Goal: Information Seeking & Learning: Learn about a topic

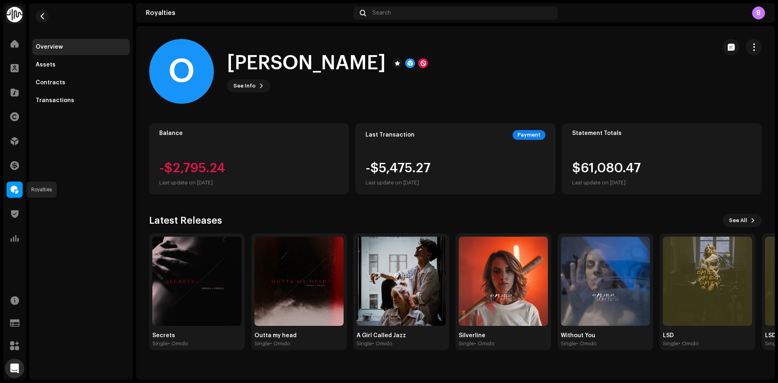
click at [12, 189] on span at bounding box center [15, 189] width 8 height 6
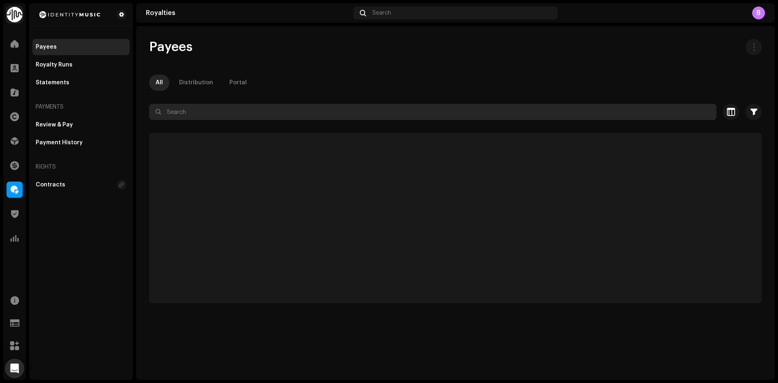
click at [279, 117] on input "text" at bounding box center [432, 112] width 567 height 16
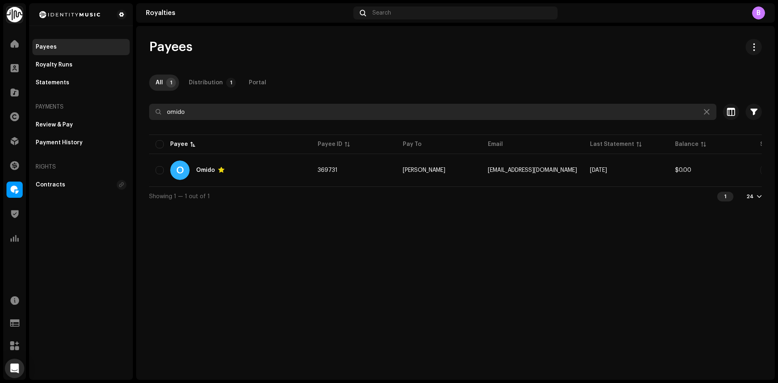
type input "omido"
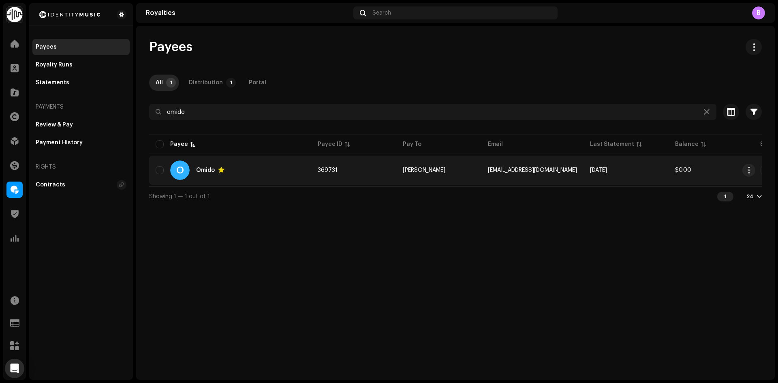
click at [260, 166] on div "O Omido" at bounding box center [230, 169] width 149 height 19
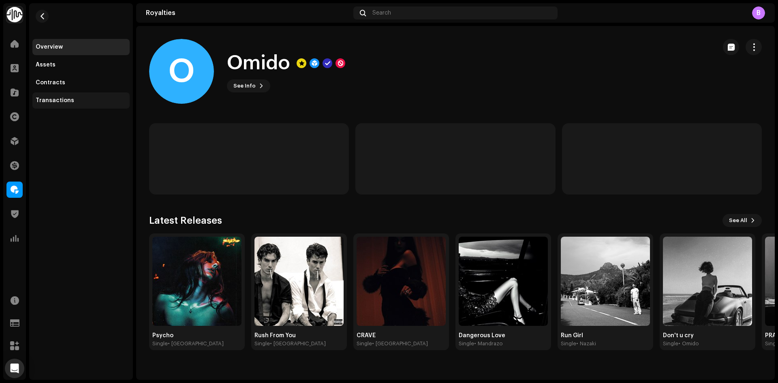
click at [92, 98] on div "Transactions" at bounding box center [81, 100] width 91 height 6
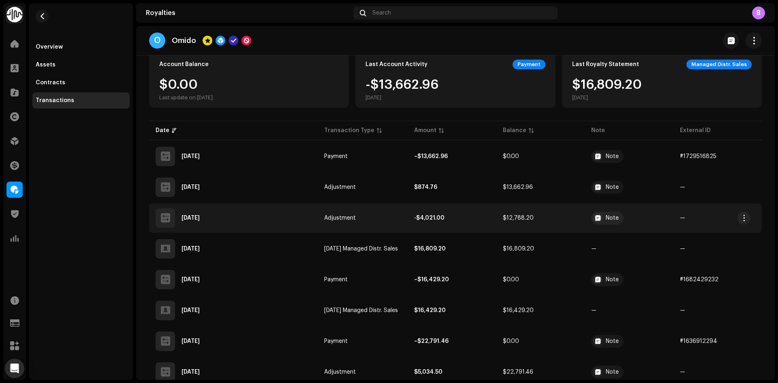
scroll to position [81, 0]
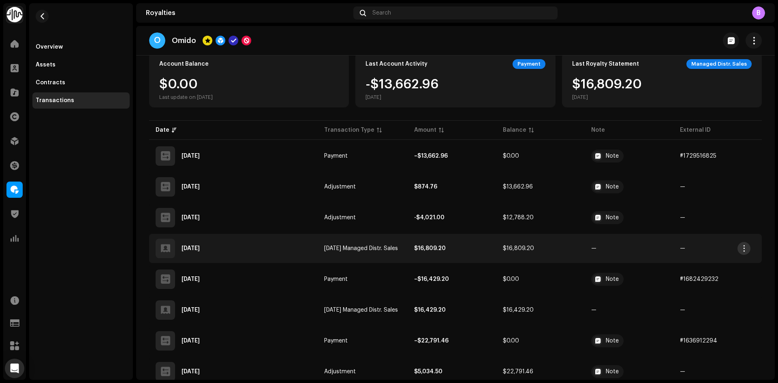
click at [744, 249] on span "button" at bounding box center [744, 248] width 6 height 6
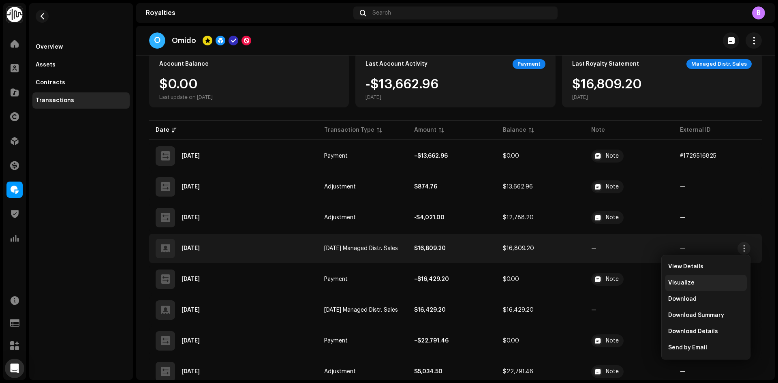
click at [705, 284] on div "Visualize" at bounding box center [705, 283] width 75 height 6
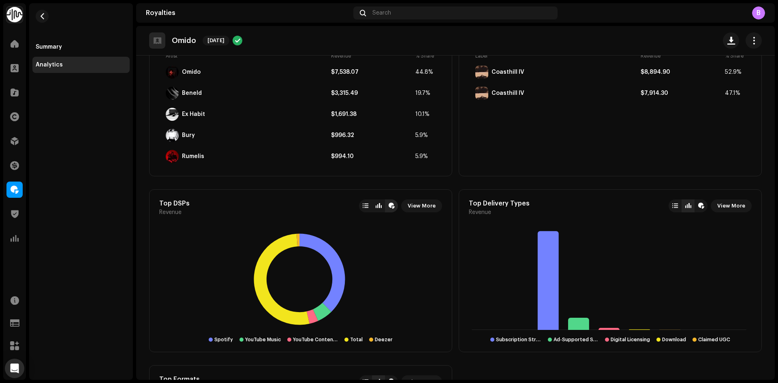
scroll to position [266, 0]
click at [417, 203] on span "View More" at bounding box center [422, 207] width 28 height 16
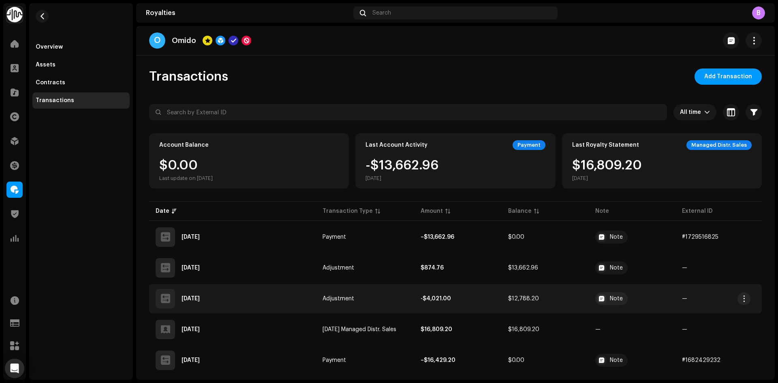
scroll to position [81, 0]
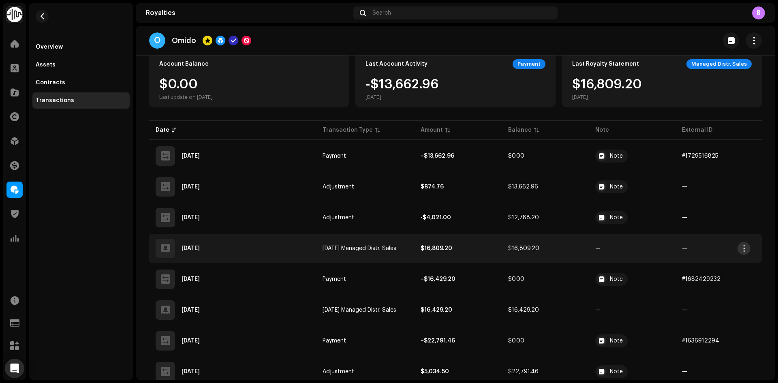
click at [742, 246] on span "button" at bounding box center [744, 248] width 6 height 6
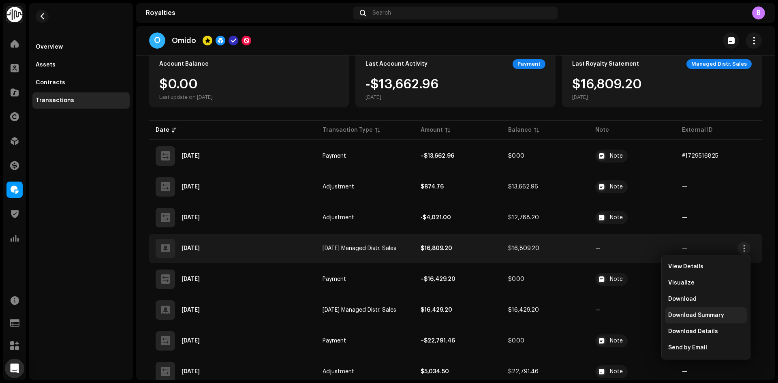
click at [715, 316] on span "Download Summary" at bounding box center [696, 315] width 56 height 6
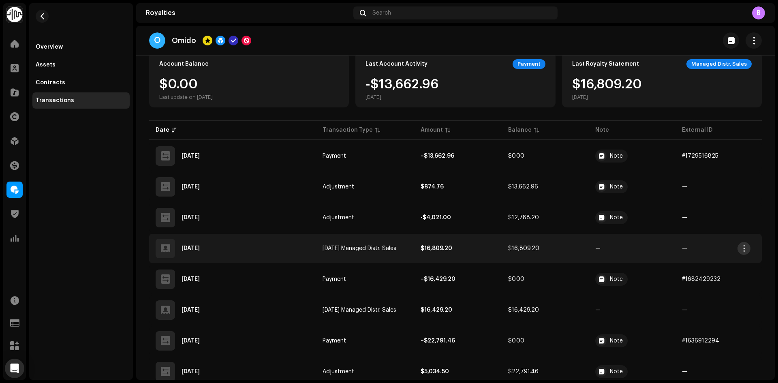
click at [748, 247] on button "button" at bounding box center [743, 248] width 13 height 13
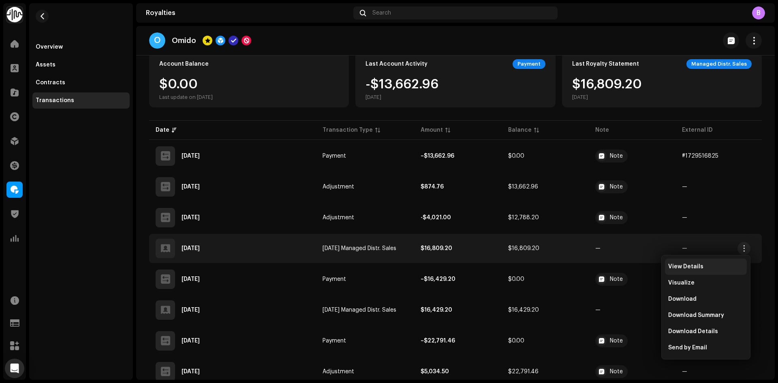
click at [693, 268] on span "View Details" at bounding box center [685, 266] width 35 height 6
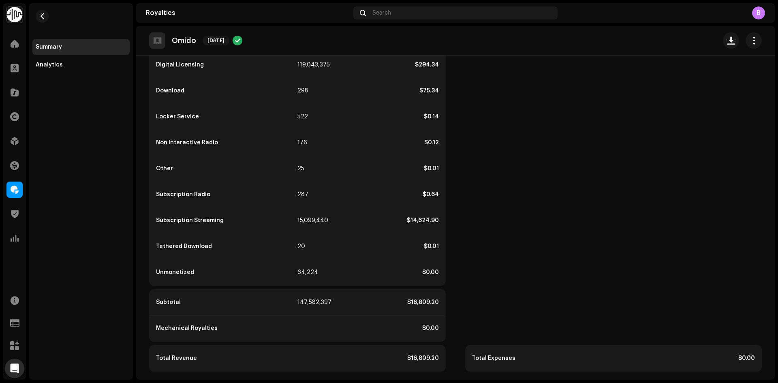
scroll to position [279, 0]
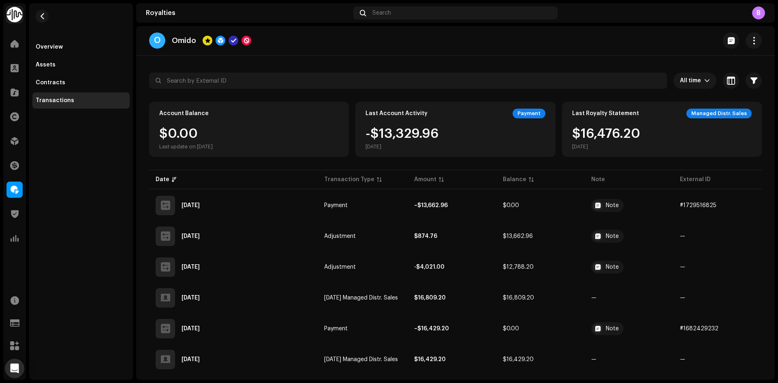
scroll to position [81, 0]
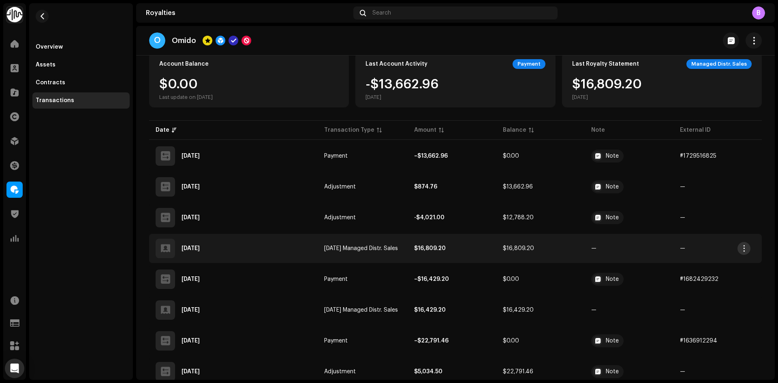
click at [747, 249] on span "button" at bounding box center [744, 248] width 6 height 6
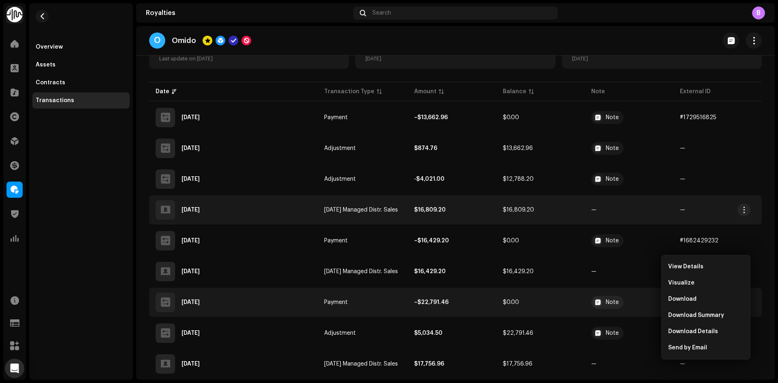
scroll to position [162, 0]
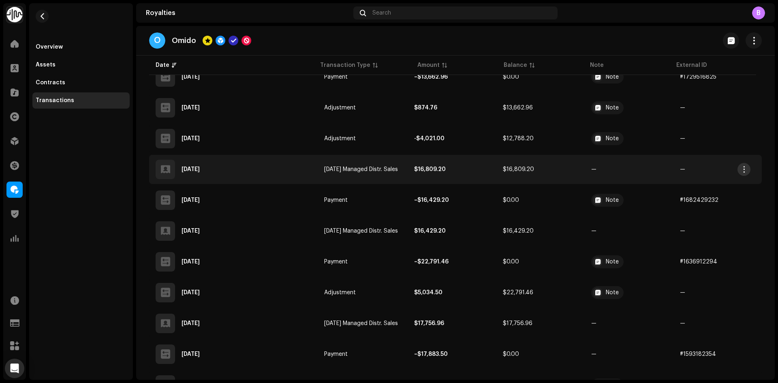
click at [747, 168] on span "button" at bounding box center [744, 169] width 6 height 6
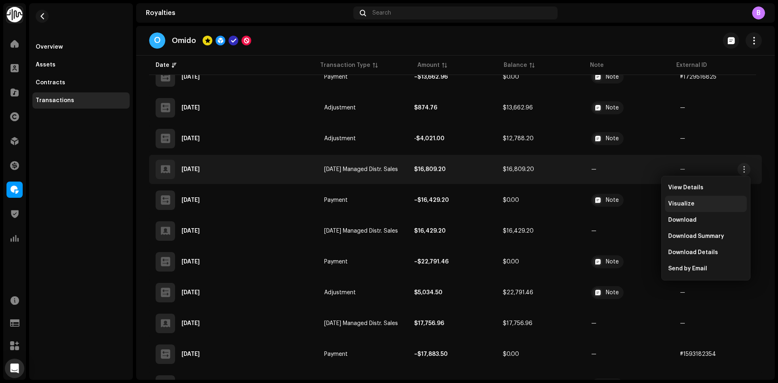
click at [715, 198] on div "Visualize" at bounding box center [706, 204] width 82 height 16
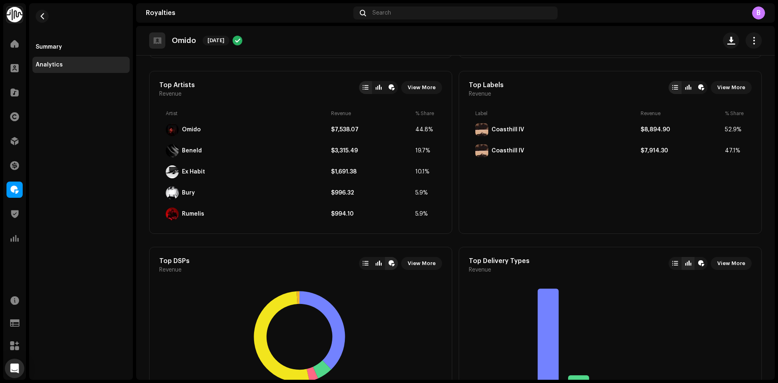
scroll to position [324, 0]
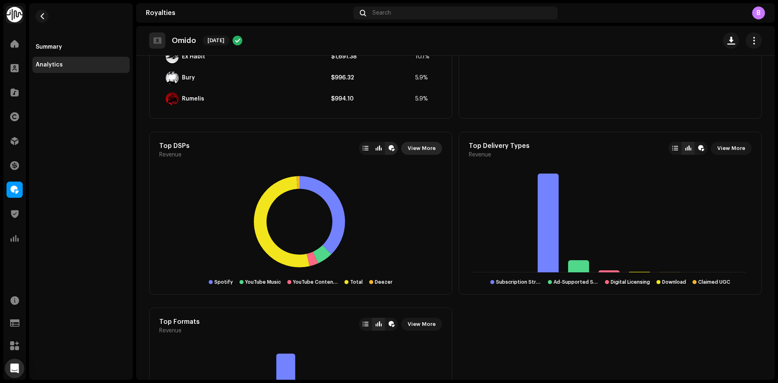
click at [428, 150] on span "View More" at bounding box center [422, 148] width 28 height 16
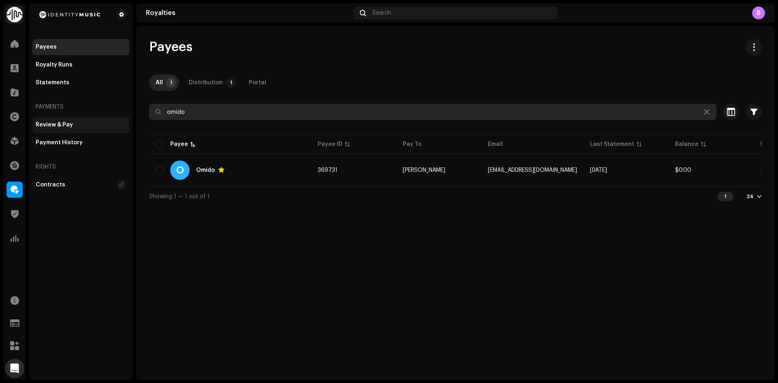
drag, startPoint x: 231, startPoint y: 110, endPoint x: 107, endPoint y: 117, distance: 124.2
click at [107, 117] on div "Identity Music Home Clients Catalog Rights Distribution Finance Royalties Trust…" at bounding box center [389, 191] width 778 height 383
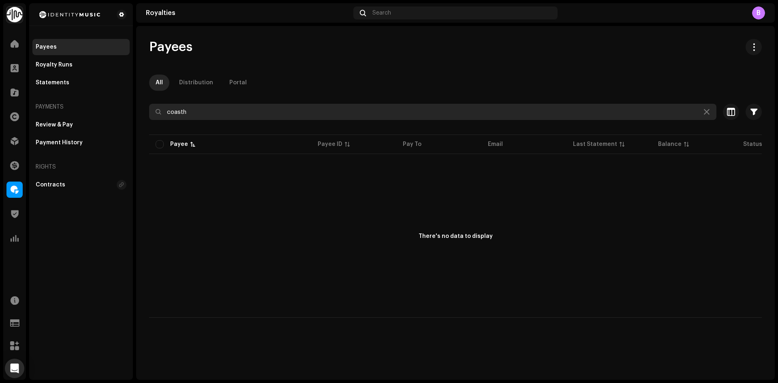
drag, startPoint x: 226, startPoint y: 116, endPoint x: 182, endPoint y: 112, distance: 44.0
click at [182, 112] on input "coasth" at bounding box center [432, 112] width 567 height 16
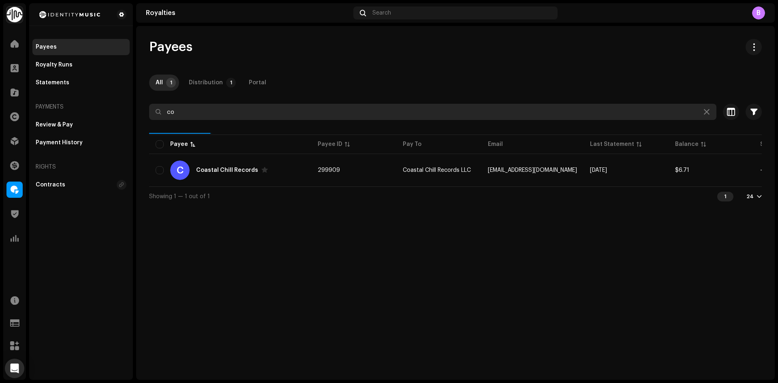
type input "c"
drag, startPoint x: 211, startPoint y: 112, endPoint x: 171, endPoint y: 117, distance: 39.6
click at [171, 117] on input "omido" at bounding box center [432, 112] width 567 height 16
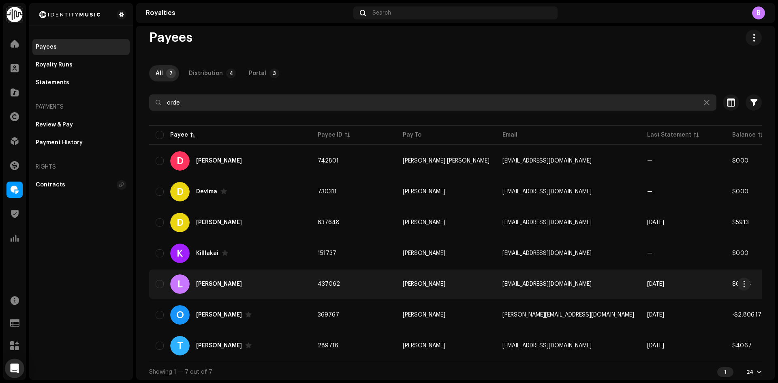
scroll to position [14, 0]
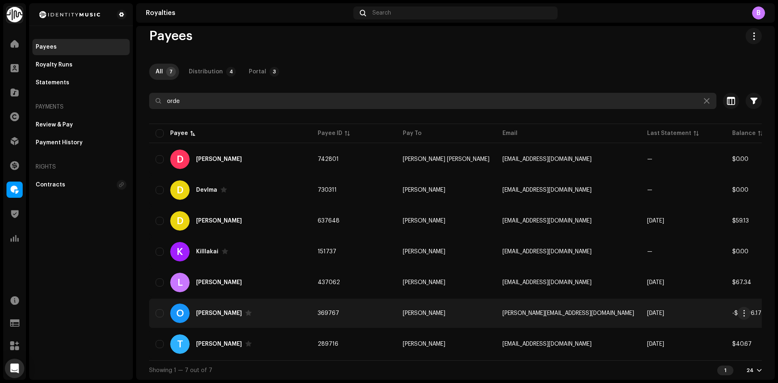
type input "orde"
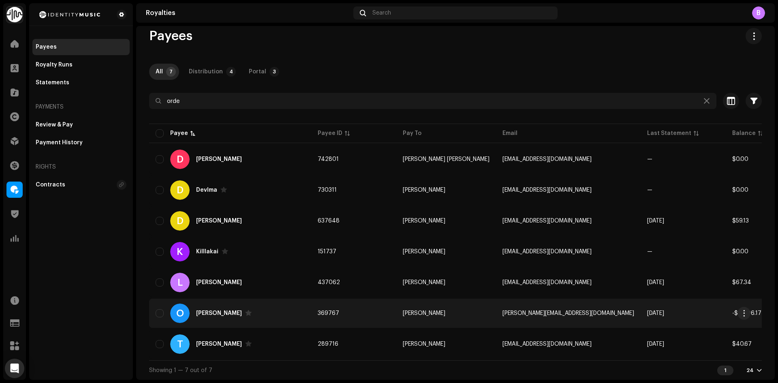
click at [269, 313] on div "O [PERSON_NAME]" at bounding box center [230, 312] width 149 height 19
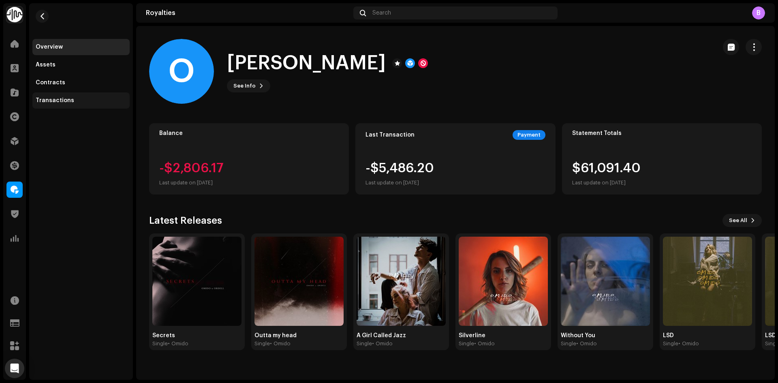
click at [75, 104] on div "Transactions" at bounding box center [80, 100] width 97 height 16
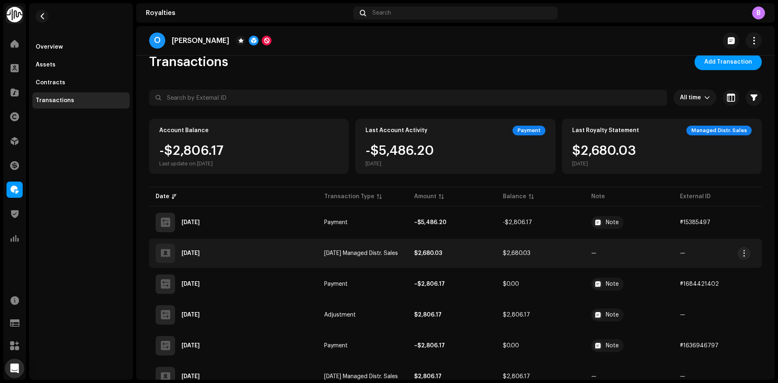
scroll to position [41, 0]
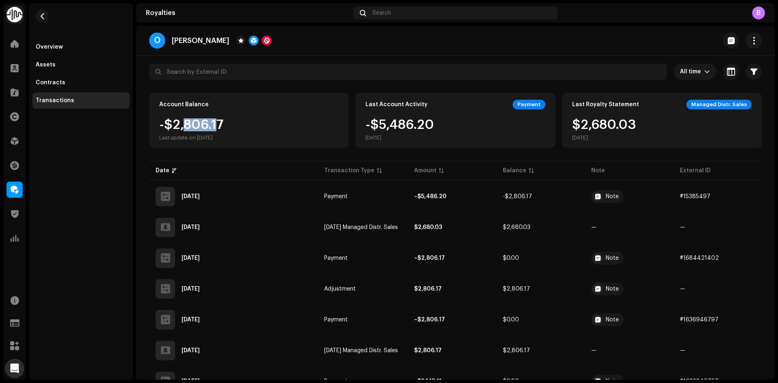
drag, startPoint x: 216, startPoint y: 124, endPoint x: 184, endPoint y: 120, distance: 32.6
click at [184, 120] on div "-$2,806.17 Last update on [DATE]" at bounding box center [191, 129] width 64 height 23
click at [234, 126] on div "-$2,806.17 Last update on [DATE]" at bounding box center [248, 129] width 179 height 23
click at [158, 117] on div "Account Balance -$2,806.17 Last update on [DATE]" at bounding box center [249, 120] width 200 height 55
drag, startPoint x: 158, startPoint y: 117, endPoint x: 238, endPoint y: 104, distance: 81.3
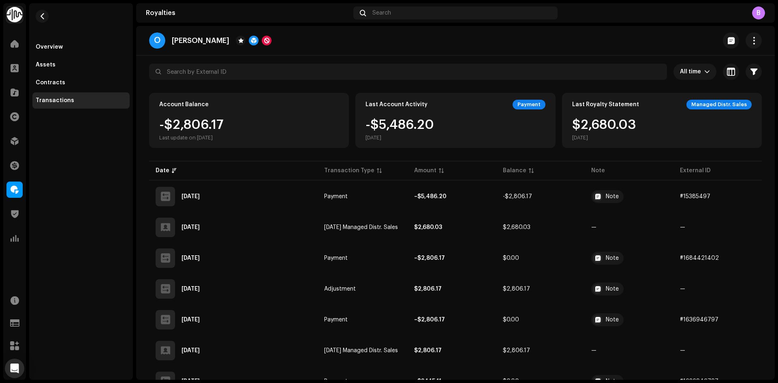
click at [238, 104] on div "Account Balance" at bounding box center [248, 105] width 179 height 10
drag, startPoint x: 239, startPoint y: 121, endPoint x: 233, endPoint y: 122, distance: 5.3
click at [233, 122] on div "-$2,806.17 Last update on [DATE]" at bounding box center [248, 129] width 179 height 23
click at [15, 89] on span at bounding box center [15, 92] width 8 height 6
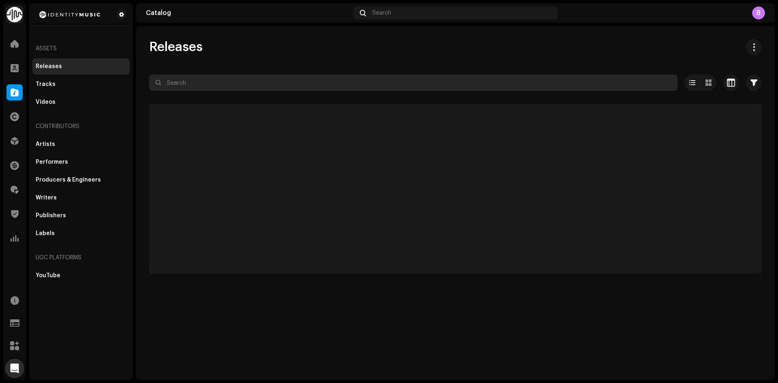
click at [201, 79] on input "text" at bounding box center [413, 83] width 528 height 16
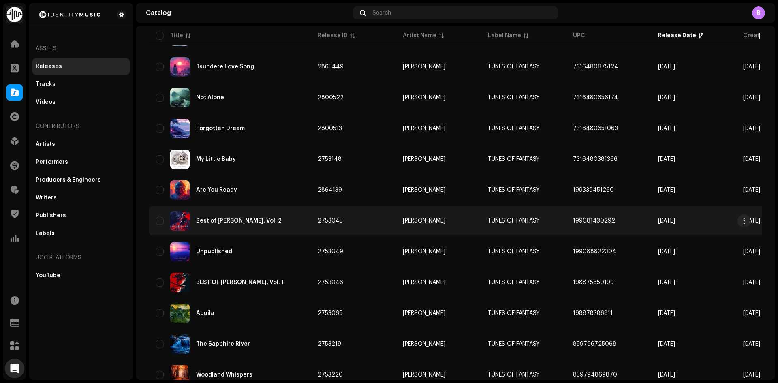
scroll to position [203, 0]
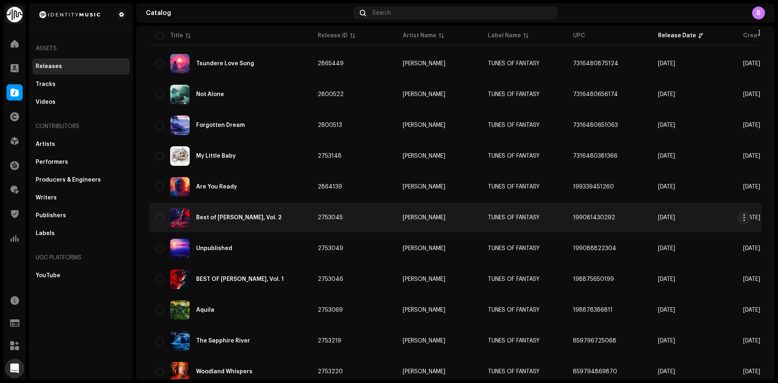
type input "[PERSON_NAME]"
click at [276, 217] on div "Best of [PERSON_NAME], Vol. 2" at bounding box center [230, 217] width 149 height 19
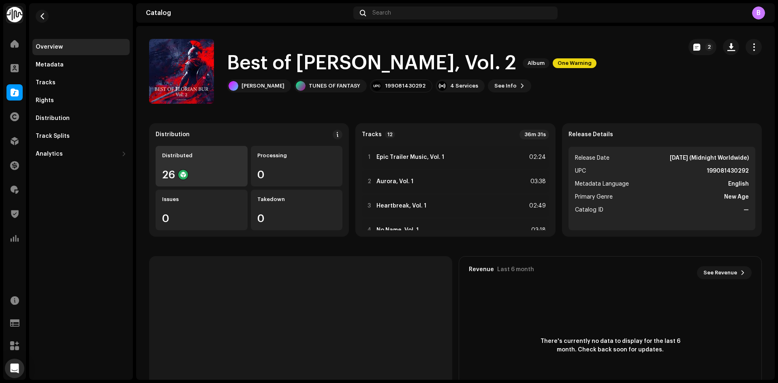
click at [220, 171] on div "26" at bounding box center [201, 174] width 79 height 11
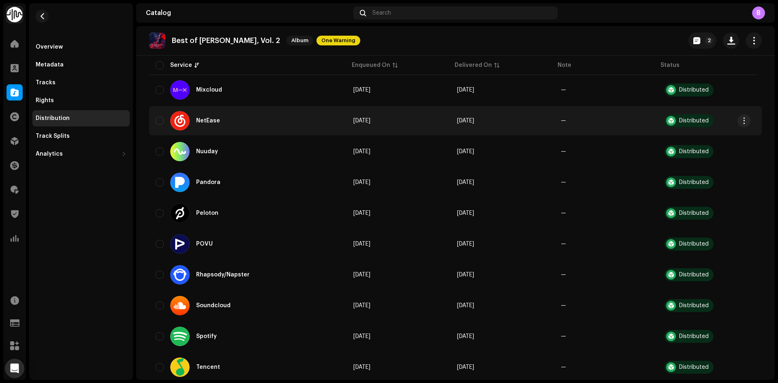
scroll to position [628, 0]
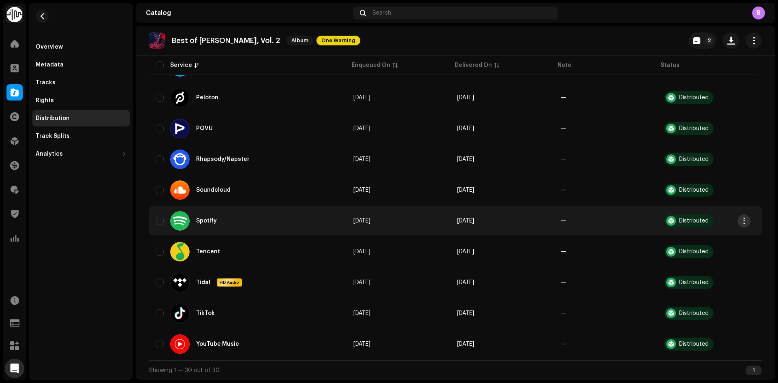
click at [743, 223] on span "button" at bounding box center [744, 221] width 6 height 6
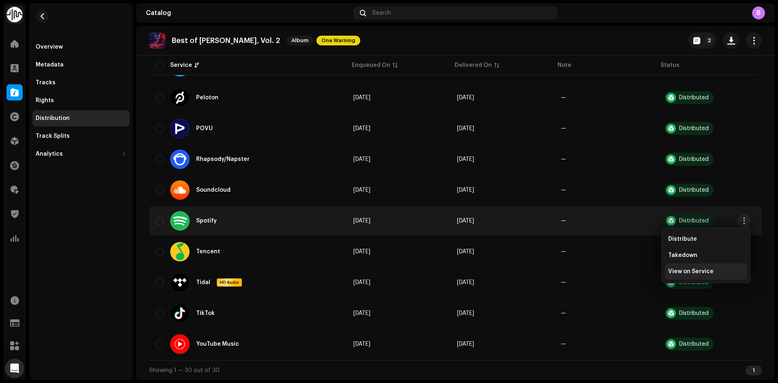
click at [715, 273] on div "View on Service" at bounding box center [705, 271] width 75 height 6
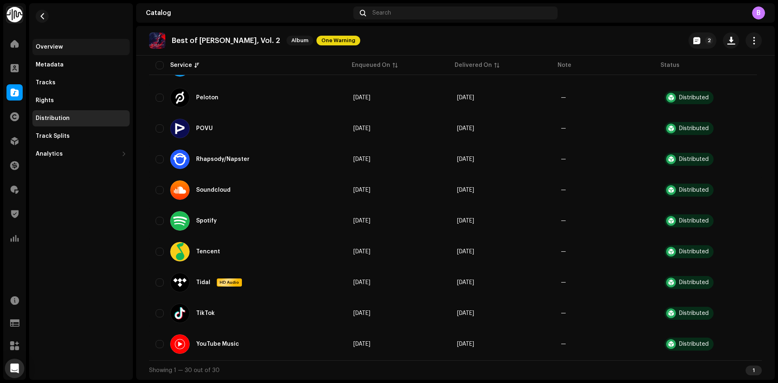
click at [83, 49] on div "Overview" at bounding box center [81, 47] width 91 height 6
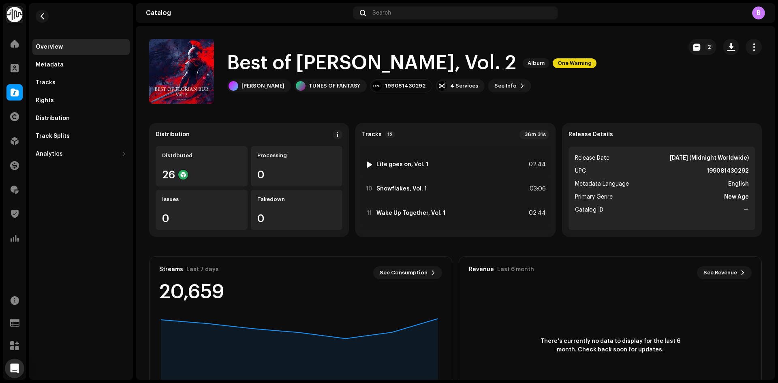
scroll to position [212, 0]
click at [15, 90] on span at bounding box center [15, 92] width 8 height 6
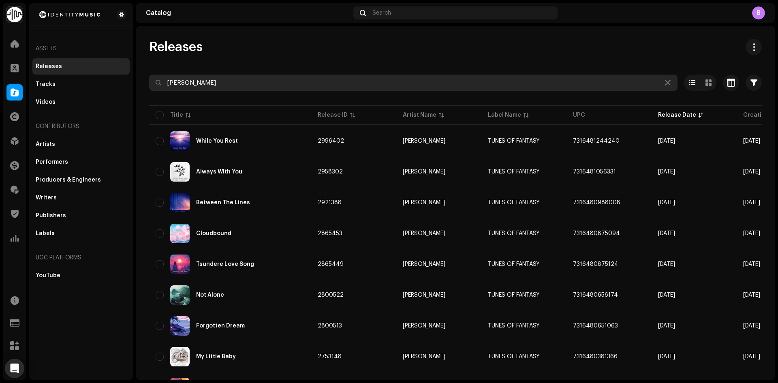
drag, startPoint x: 286, startPoint y: 78, endPoint x: 0, endPoint y: 67, distance: 286.7
click at [0, 67] on div "Identity Music Home Clients Catalog Rights Distribution Finance Royalties Trust…" at bounding box center [389, 191] width 778 height 383
paste input "Are You Ready"
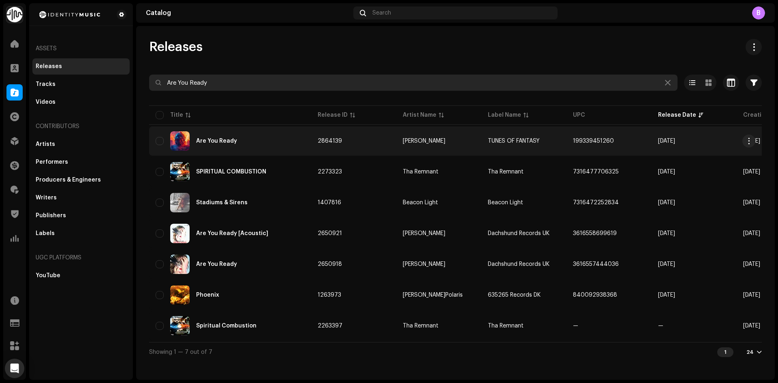
type input "Are You Ready"
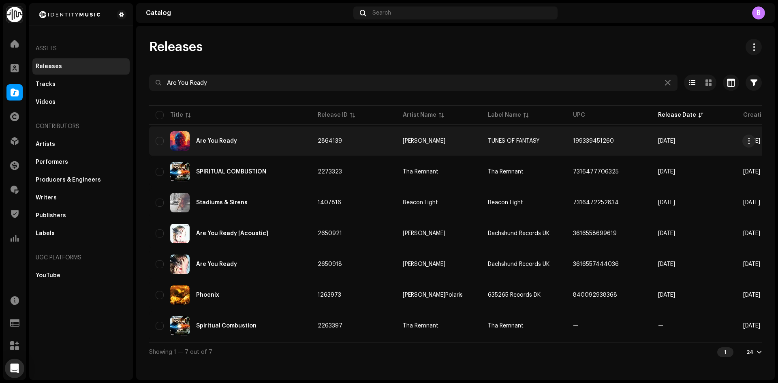
click at [282, 133] on div "Are You Ready" at bounding box center [230, 140] width 149 height 19
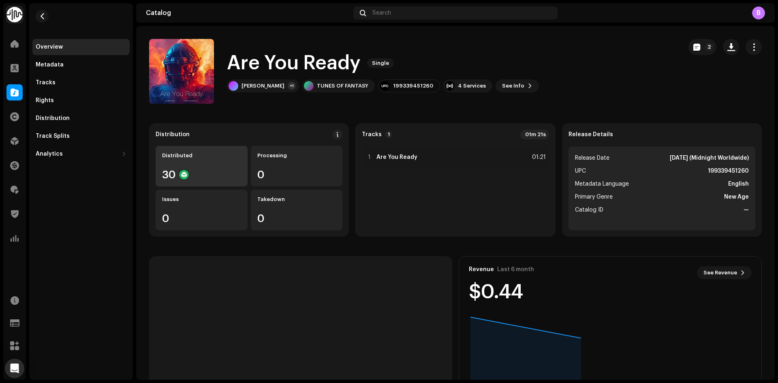
click at [211, 171] on div "30" at bounding box center [201, 174] width 79 height 11
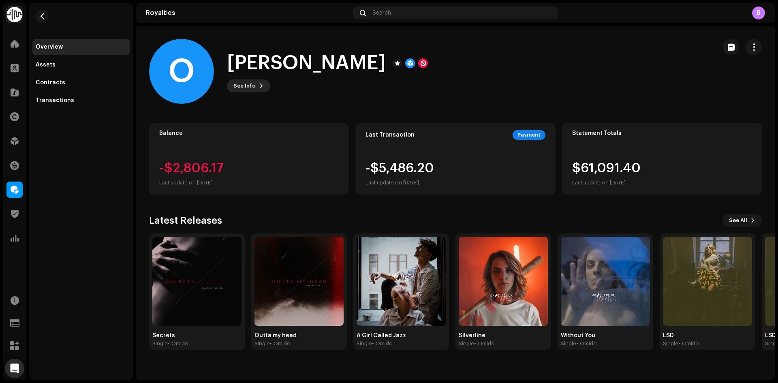
click at [260, 83] on span at bounding box center [261, 86] width 5 height 6
click at [343, 61] on div "O Ordell 369767 Type Distribution Payee Pay To Name Felix Reichenauer Payee Ema…" at bounding box center [389, 191] width 778 height 383
click at [47, 107] on div "Transactions" at bounding box center [80, 100] width 97 height 16
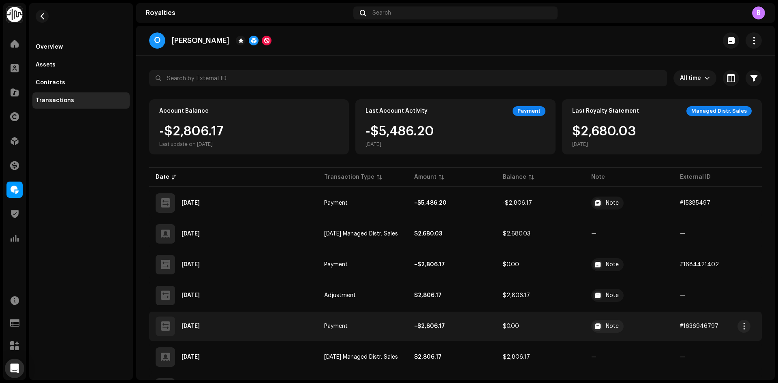
scroll to position [81, 0]
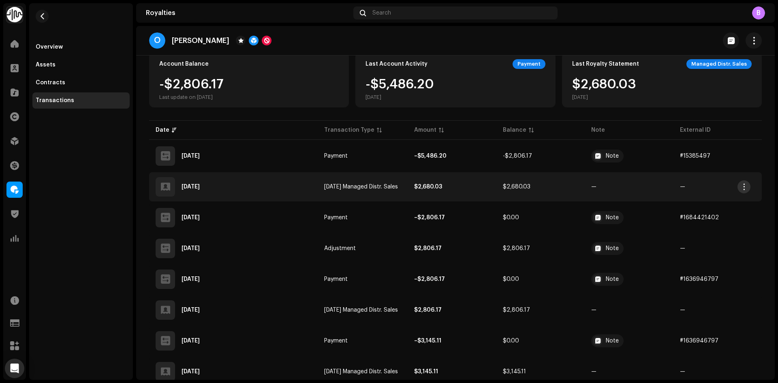
click at [746, 185] on span "button" at bounding box center [744, 187] width 6 height 6
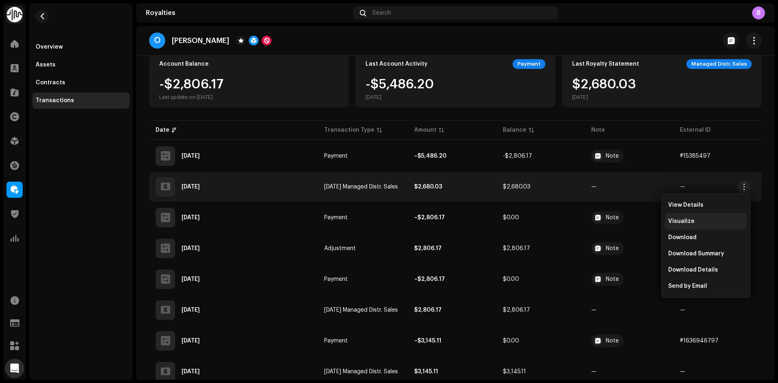
click at [692, 218] on div "Visualize" at bounding box center [705, 221] width 75 height 6
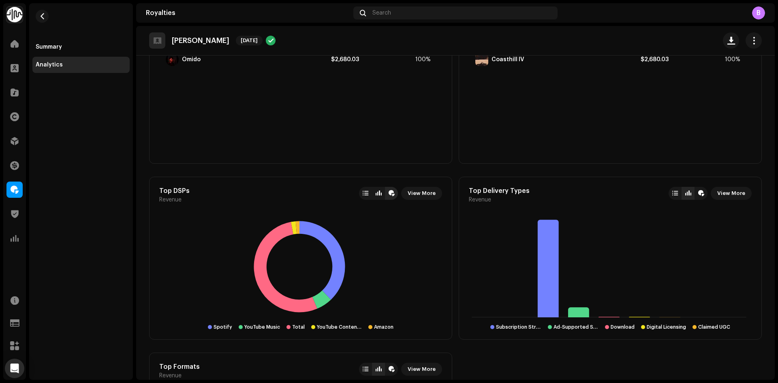
scroll to position [284, 0]
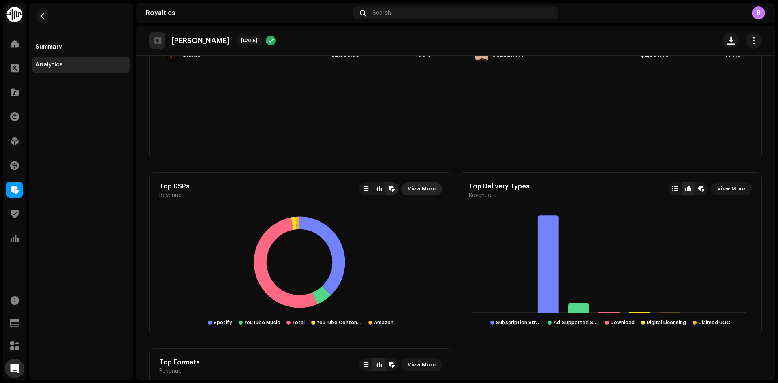
click at [418, 195] on span "View More" at bounding box center [422, 189] width 28 height 16
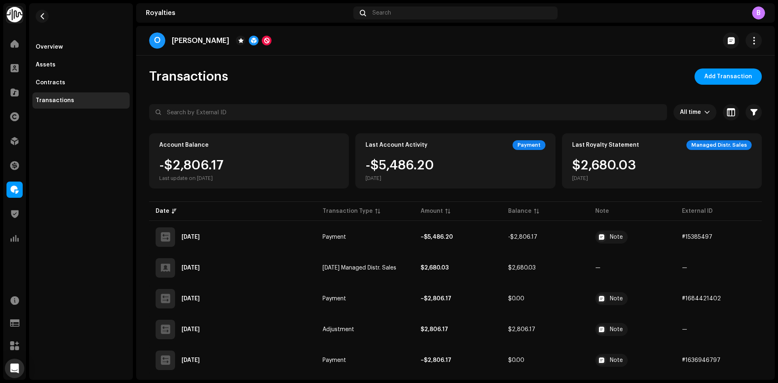
click at [299, 12] on div "Royalties" at bounding box center [248, 13] width 204 height 6
click at [297, 37] on div "O [PERSON_NAME]" at bounding box center [455, 40] width 613 height 16
